Goal: Navigation & Orientation: Find specific page/section

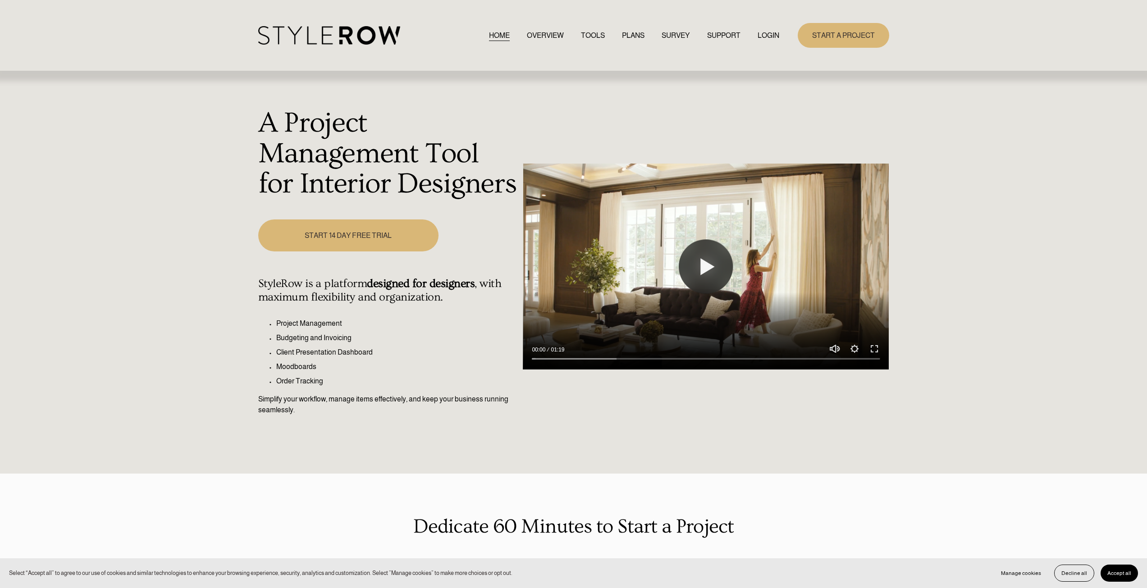
click at [771, 35] on link "LOGIN" at bounding box center [769, 35] width 22 height 12
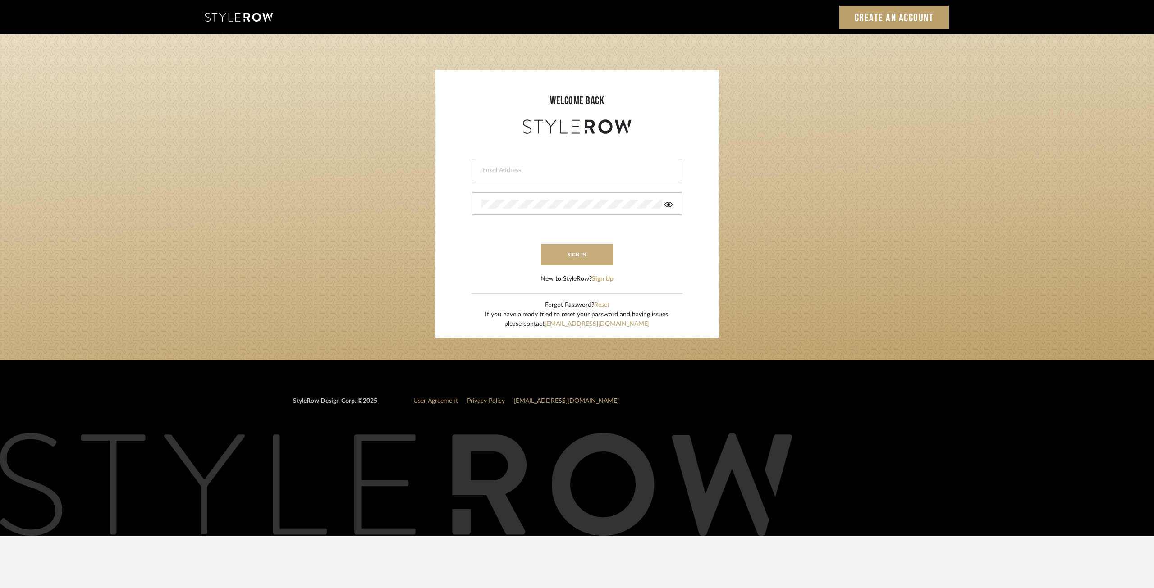
type input "ksears@morgantewilson.com"
click at [565, 251] on button "sign in" at bounding box center [577, 254] width 72 height 21
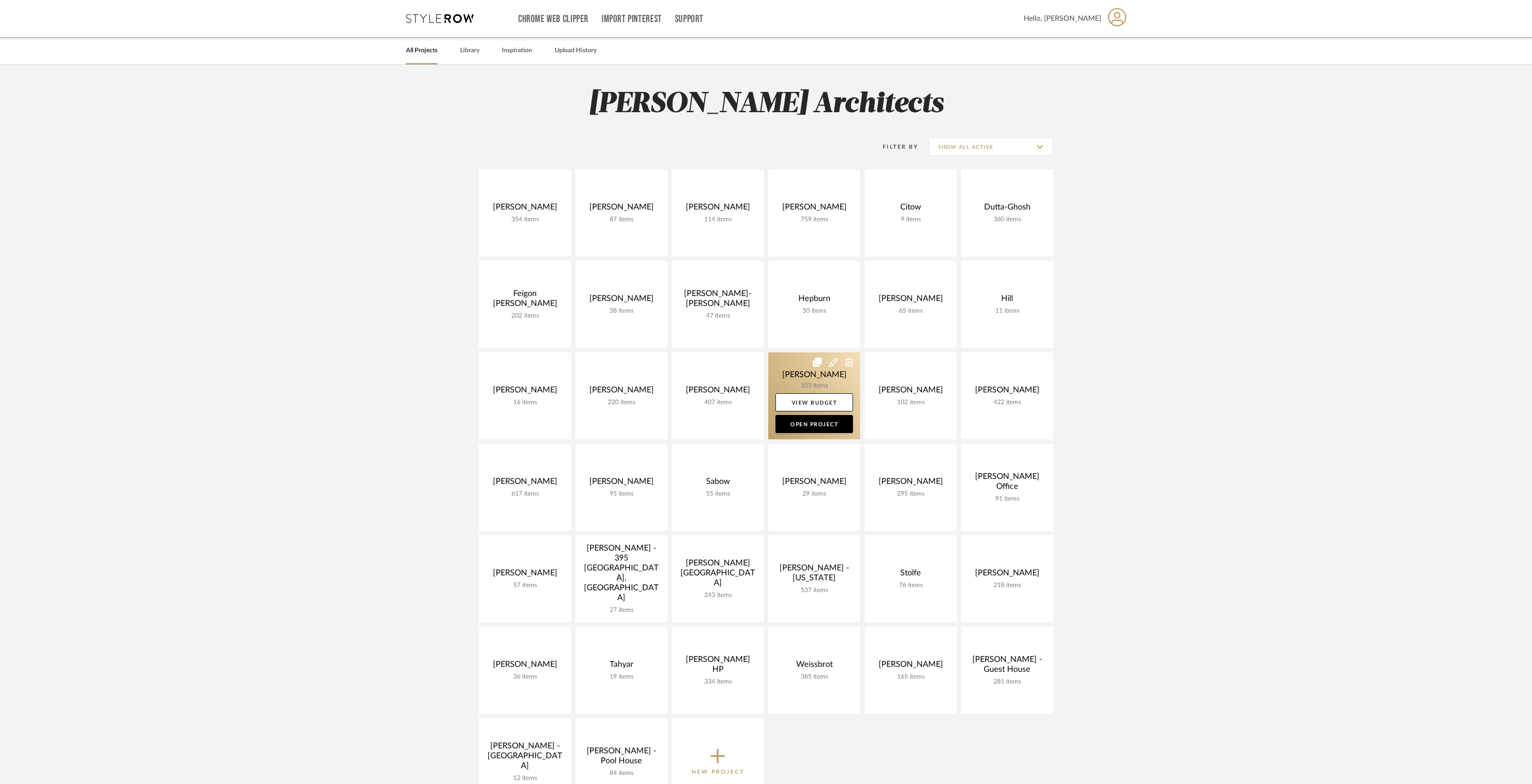
click at [792, 377] on link at bounding box center [814, 395] width 92 height 87
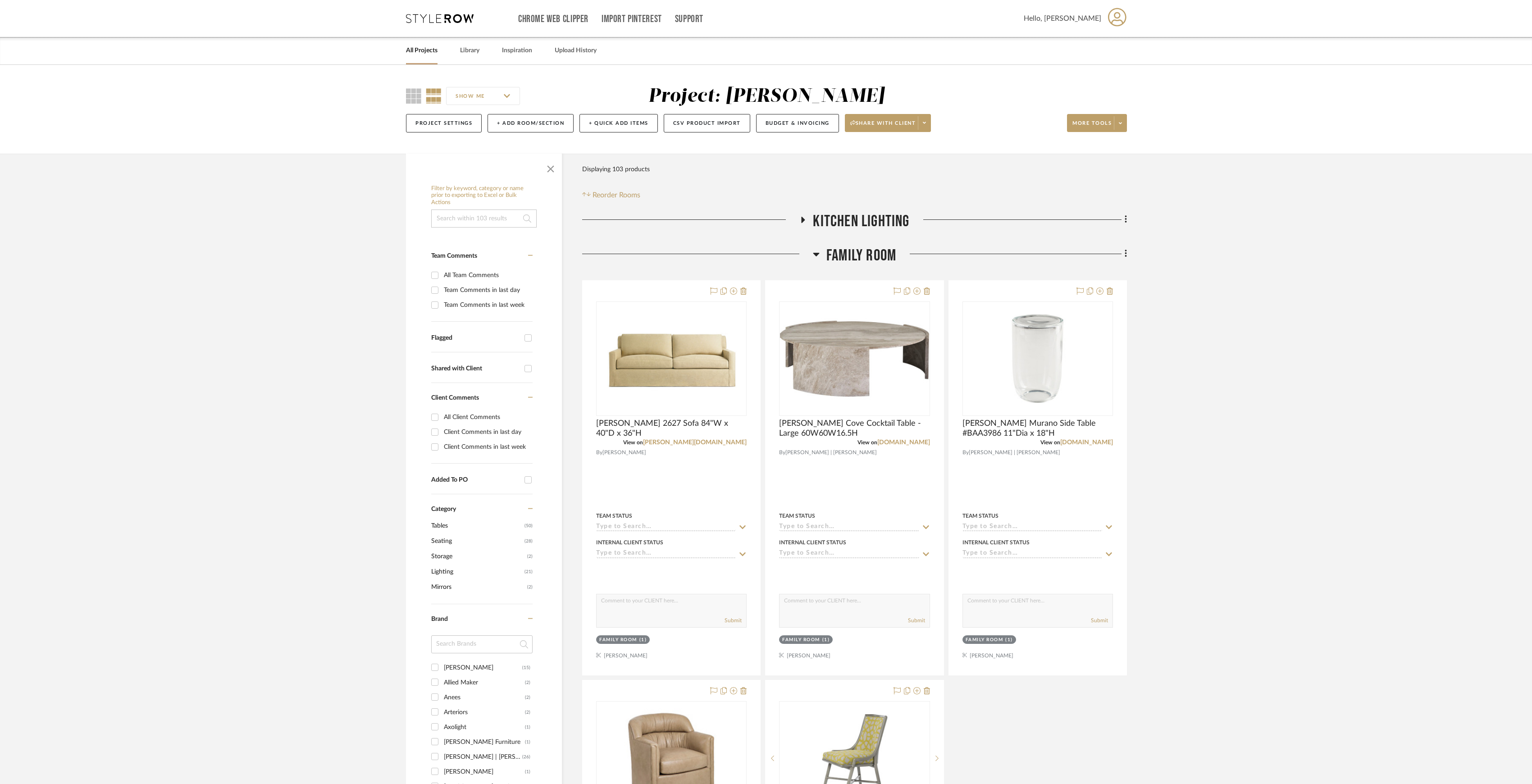
click at [422, 53] on link "All Projects" at bounding box center [422, 51] width 32 height 12
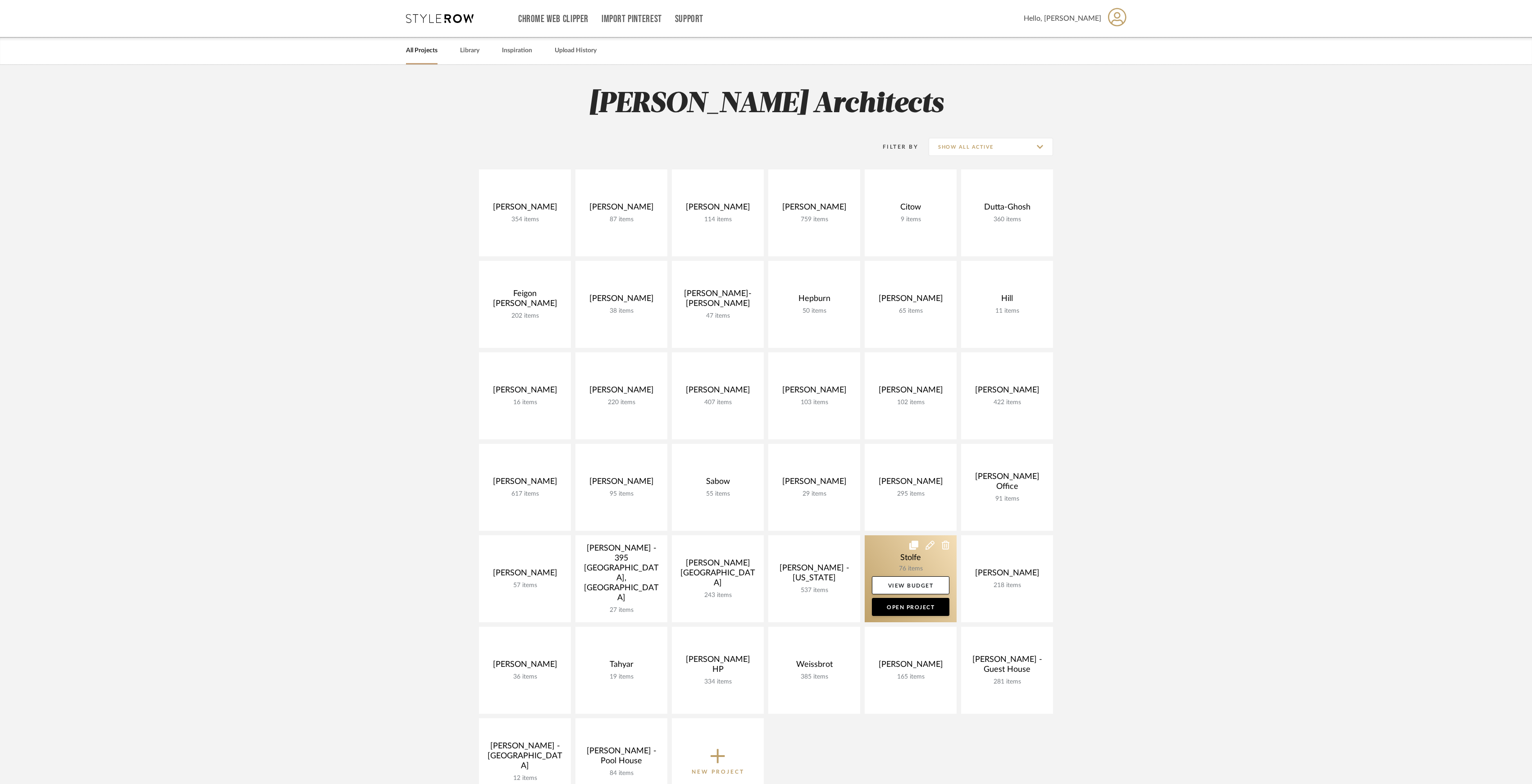
click at [894, 559] on link at bounding box center [910, 578] width 92 height 87
